Goal: Navigation & Orientation: Find specific page/section

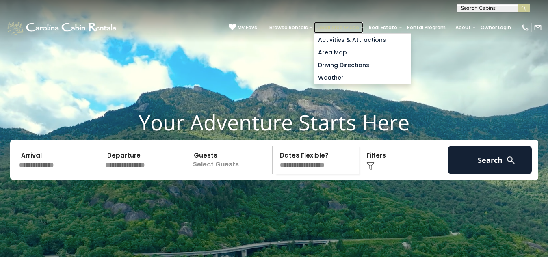
click at [313, 22] on link "Local Area Guide" at bounding box center [338, 27] width 50 height 11
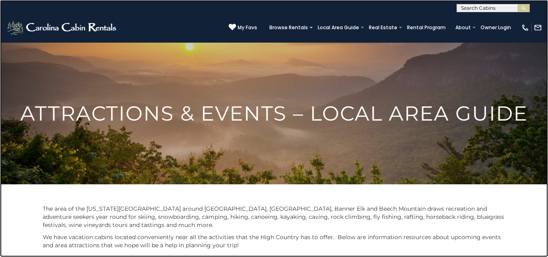
click at [87, 194] on link at bounding box center [274, 128] width 548 height 257
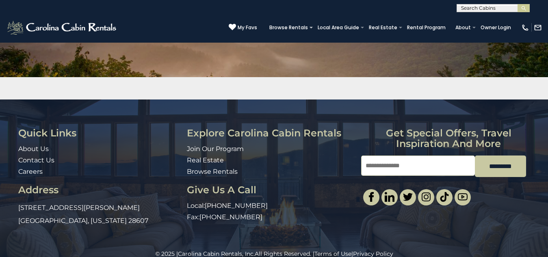
scroll to position [120, 0]
